Goal: Task Accomplishment & Management: Manage account settings

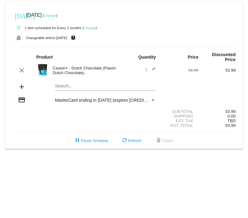
click at [152, 68] on mat-icon "edit" at bounding box center [152, 70] width 7 height 7
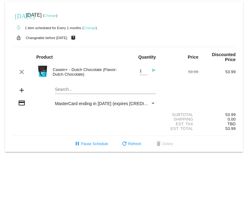
click at [56, 15] on link "Change" at bounding box center [50, 16] width 12 height 4
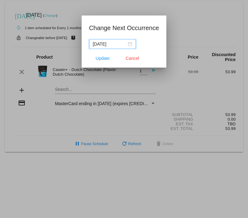
click at [129, 44] on div "[DATE]" at bounding box center [112, 44] width 39 height 7
click at [127, 44] on div "[DATE]" at bounding box center [112, 44] width 39 height 7
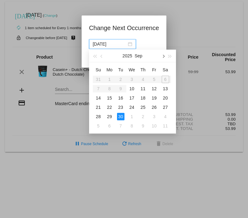
click at [162, 57] on span "button" at bounding box center [163, 56] width 3 height 3
click at [108, 89] on div "6" at bounding box center [109, 88] width 7 height 7
type input "[DATE]"
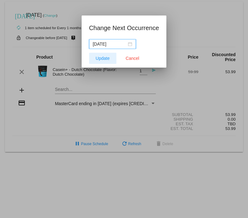
click at [104, 57] on span "Update" at bounding box center [103, 58] width 14 height 5
